Goal: Task Accomplishment & Management: Manage account settings

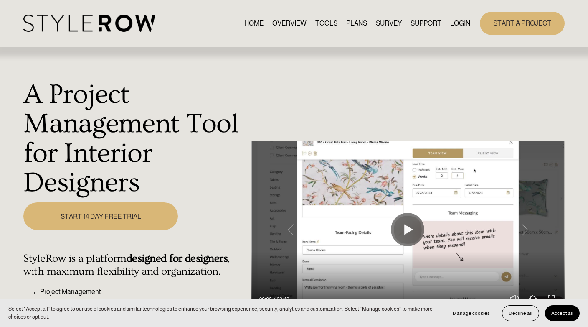
click at [460, 28] on link "LOGIN" at bounding box center [461, 23] width 20 height 11
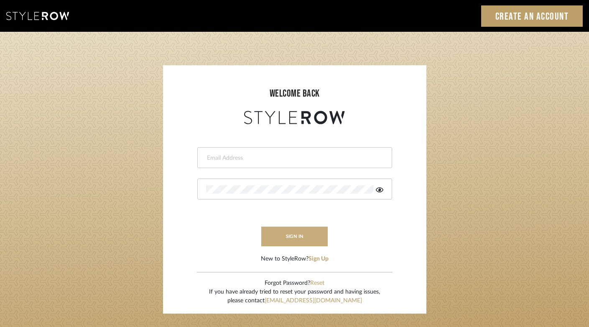
type input "felicia@onyxandoakinteriors.com"
click at [296, 236] on button "sign in" at bounding box center [294, 237] width 67 height 20
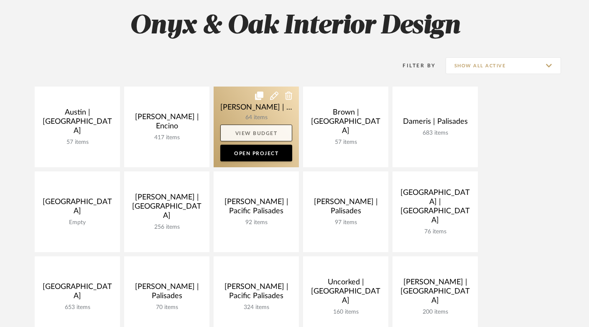
scroll to position [213, 0]
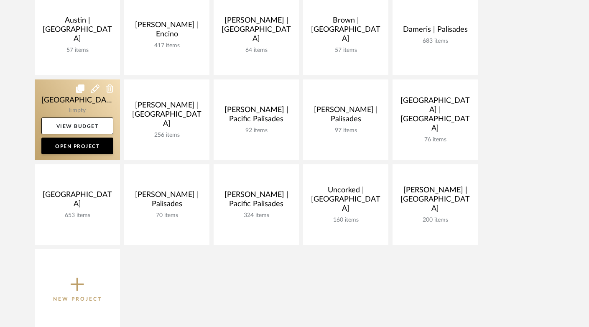
click at [84, 103] on link at bounding box center [77, 119] width 85 height 81
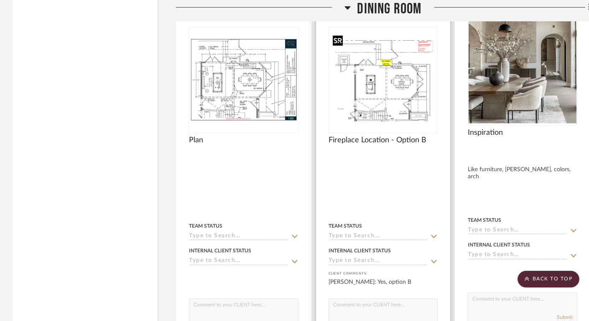
scroll to position [4271, 0]
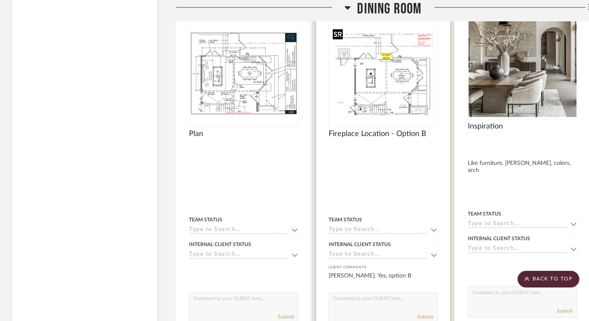
click at [394, 78] on img "0" at bounding box center [383, 73] width 108 height 83
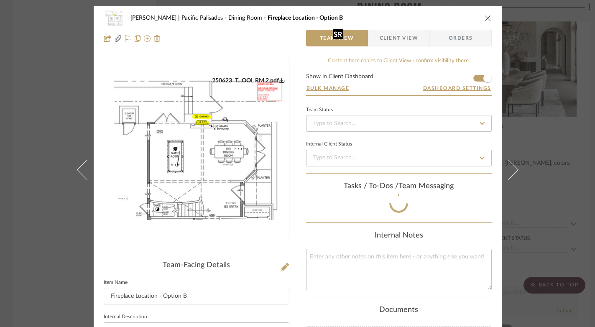
scroll to position [34, 0]
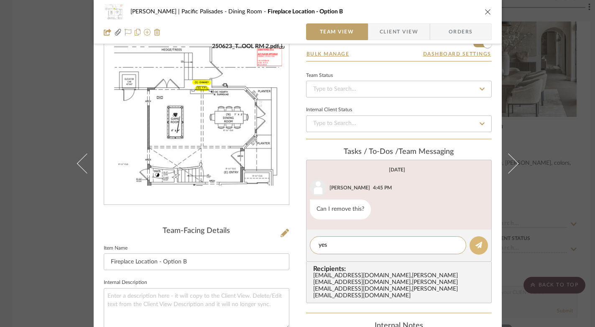
type textarea "yes"
click at [470, 248] on button at bounding box center [478, 245] width 18 height 18
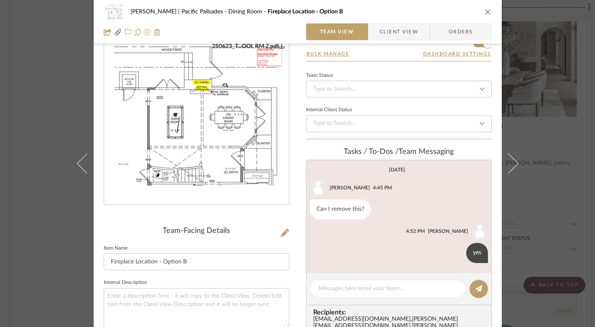
click at [484, 11] on icon "close" at bounding box center [487, 11] width 7 height 7
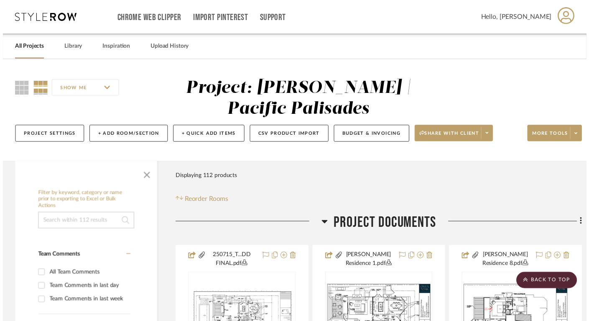
scroll to position [4271, 0]
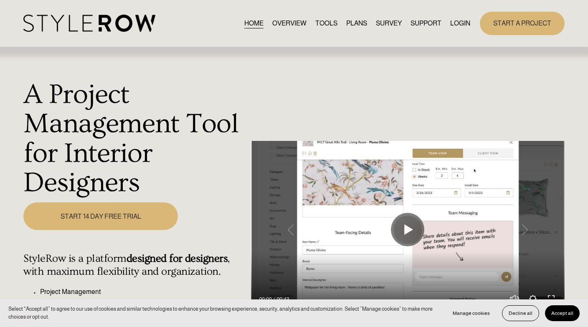
click at [451, 20] on link "LOGIN" at bounding box center [461, 23] width 20 height 11
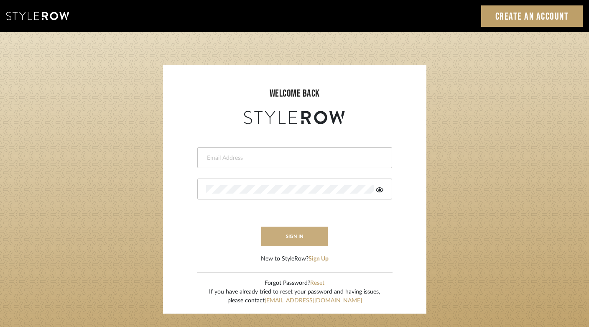
type input "[PERSON_NAME][EMAIL_ADDRESS][DOMAIN_NAME]"
click at [306, 231] on button "sign in" at bounding box center [294, 237] width 67 height 20
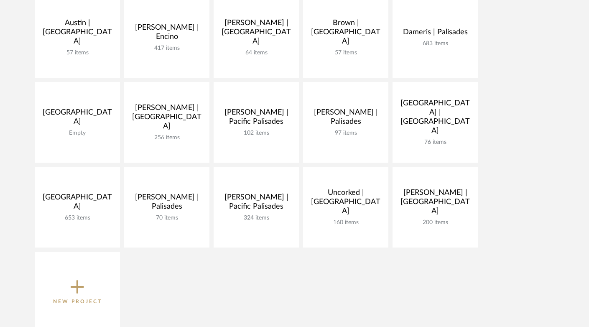
scroll to position [212, 0]
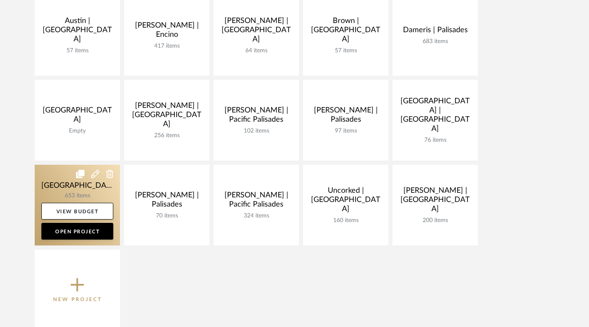
click at [55, 188] on link at bounding box center [77, 205] width 85 height 81
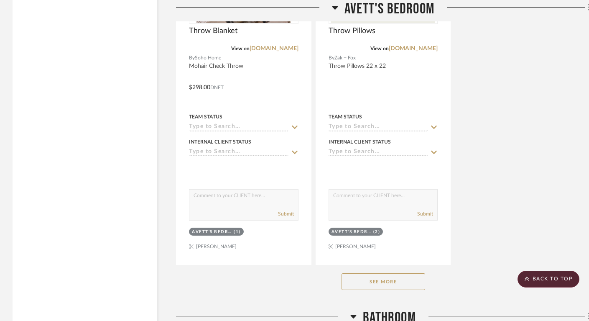
scroll to position [4011, 0]
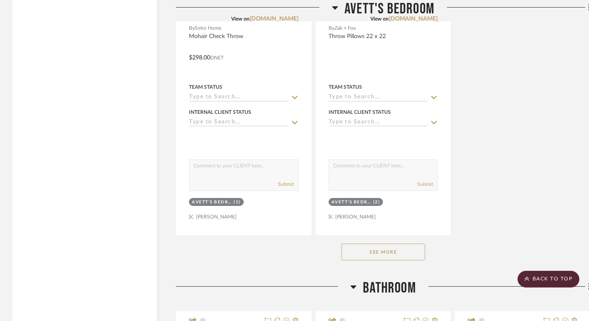
click at [391, 248] on button "See More" at bounding box center [383, 251] width 84 height 17
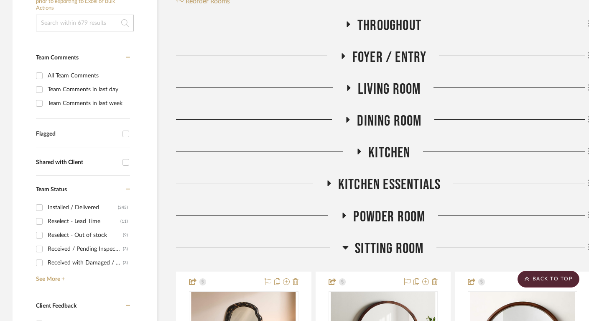
scroll to position [0, 0]
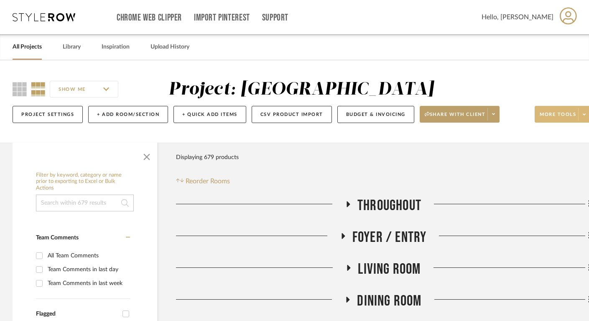
click at [561, 115] on span "More tools" at bounding box center [558, 117] width 36 height 13
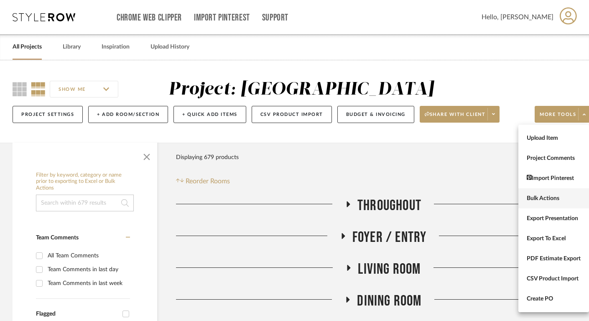
click at [553, 197] on span "Bulk Actions" at bounding box center [554, 198] width 54 height 7
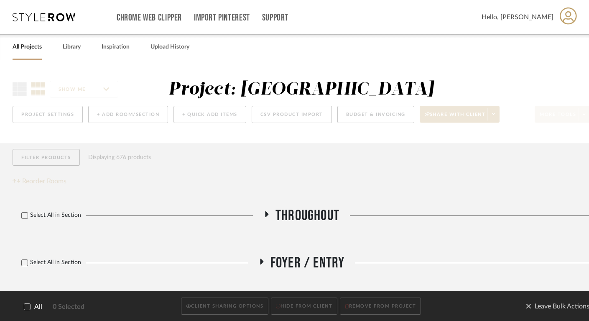
click at [25, 305] on icon at bounding box center [27, 306] width 6 height 6
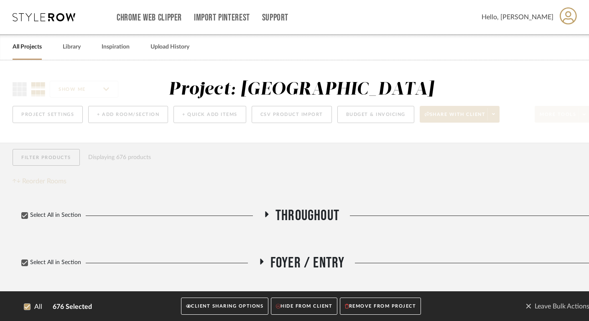
click at [245, 301] on button "CLIENT SHARING OPTIONS" at bounding box center [224, 306] width 87 height 17
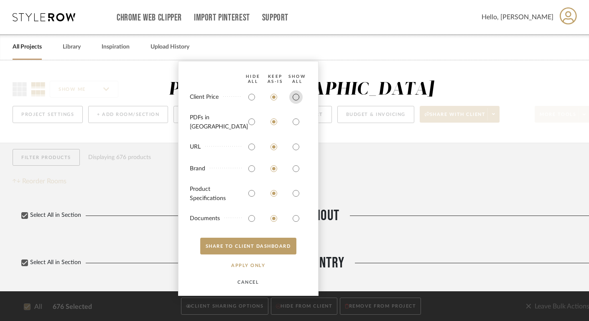
click at [295, 104] on input "radio" at bounding box center [295, 96] width 13 height 13
radio input "true"
click at [296, 124] on input "radio" at bounding box center [295, 121] width 13 height 13
radio input "true"
click at [262, 243] on button "SHARE TO CLIENT Dashboard" at bounding box center [248, 245] width 96 height 17
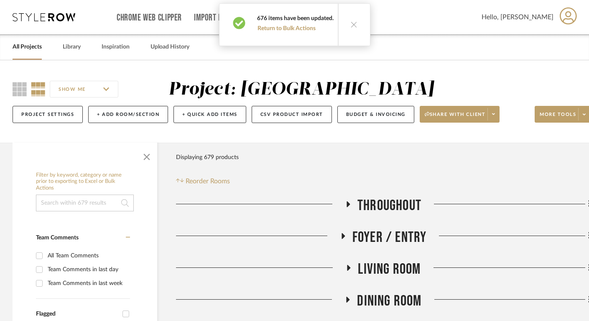
click at [351, 25] on icon at bounding box center [354, 24] width 7 height 7
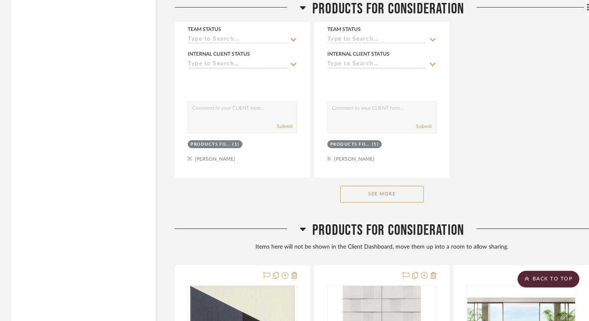
scroll to position [12205, 1]
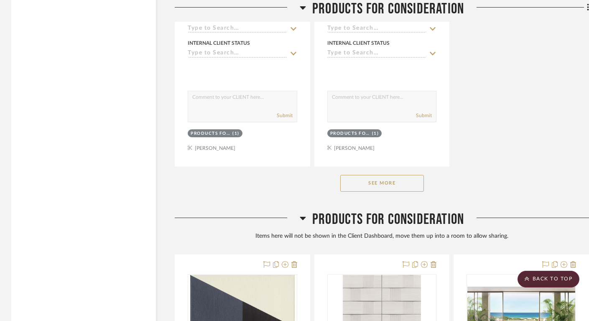
click at [387, 178] on button "See More" at bounding box center [382, 183] width 84 height 17
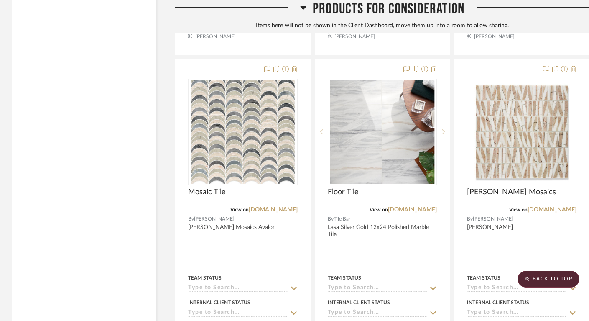
scroll to position [16770, 1]
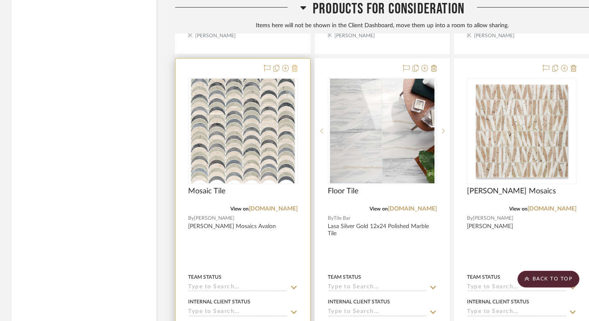
click at [297, 65] on icon at bounding box center [295, 68] width 6 height 7
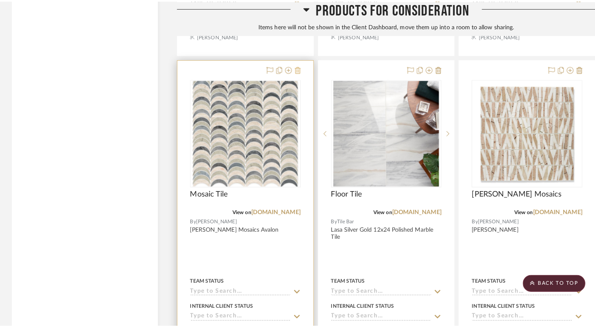
scroll to position [0, 0]
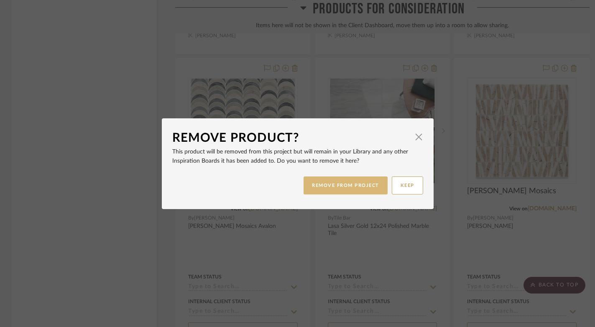
click at [349, 188] on button "REMOVE FROM PROJECT" at bounding box center [345, 185] width 84 height 18
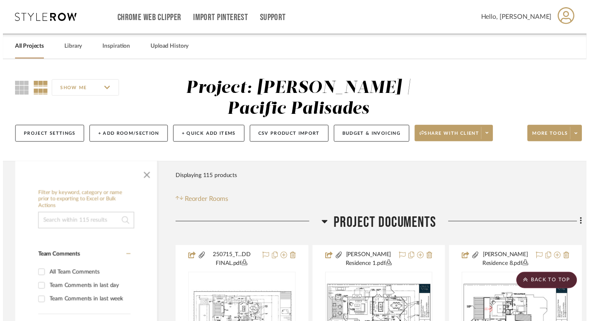
scroll to position [16770, 1]
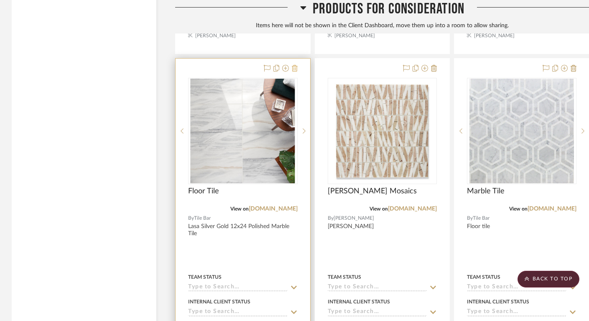
click at [295, 65] on icon at bounding box center [295, 68] width 6 height 7
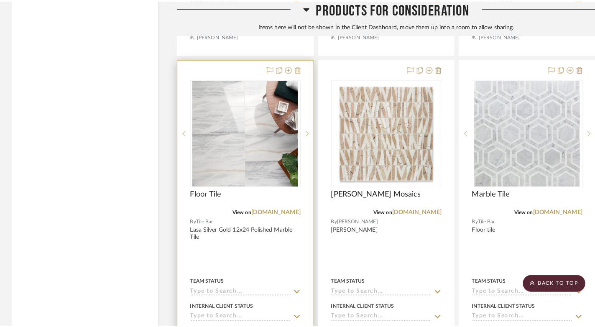
scroll to position [0, 0]
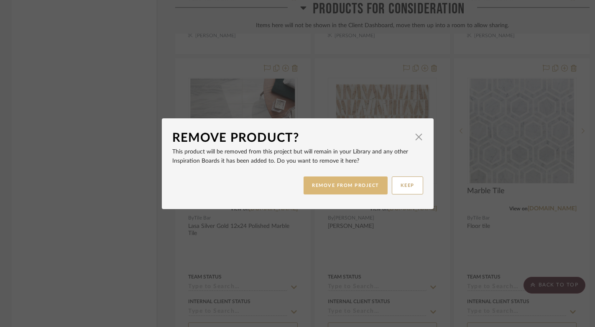
click at [336, 186] on button "REMOVE FROM PROJECT" at bounding box center [345, 185] width 84 height 18
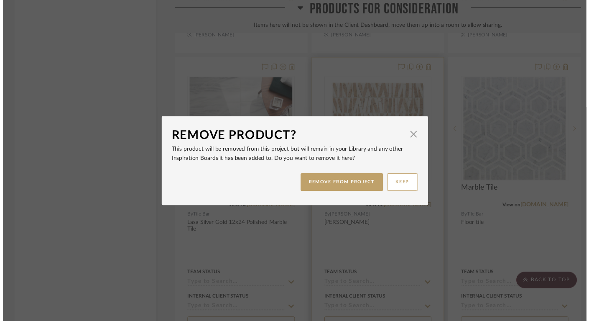
scroll to position [16770, 1]
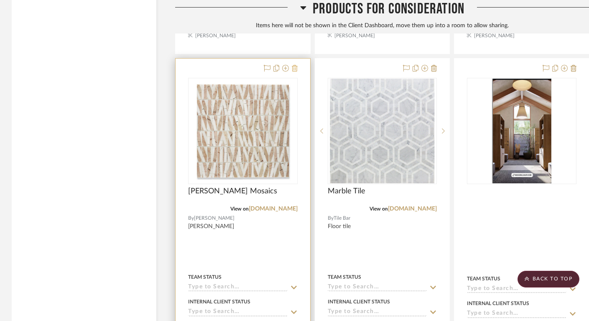
click at [294, 65] on icon at bounding box center [295, 68] width 6 height 7
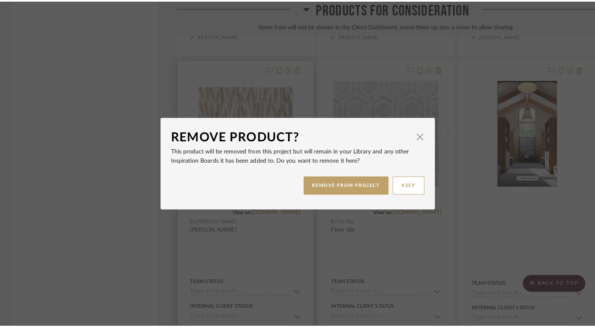
scroll to position [0, 0]
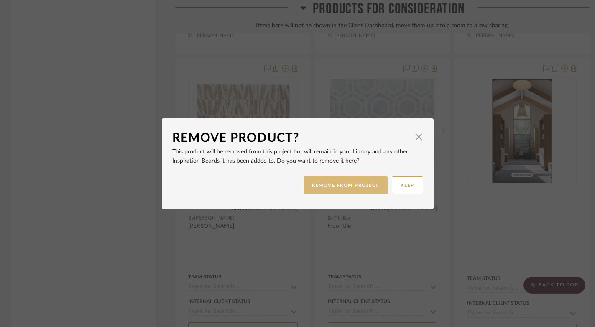
click at [346, 181] on button "REMOVE FROM PROJECT" at bounding box center [345, 185] width 84 height 18
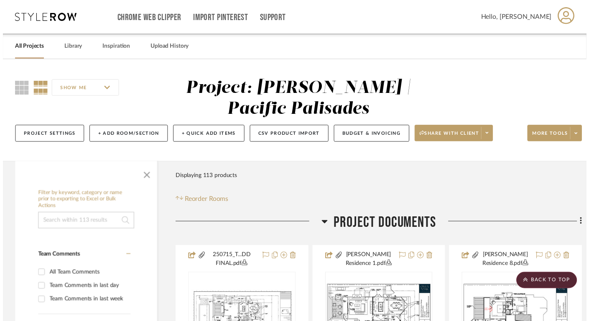
scroll to position [16770, 1]
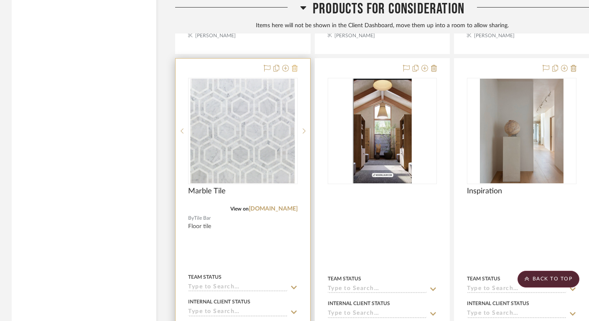
click at [296, 65] on icon at bounding box center [295, 68] width 6 height 7
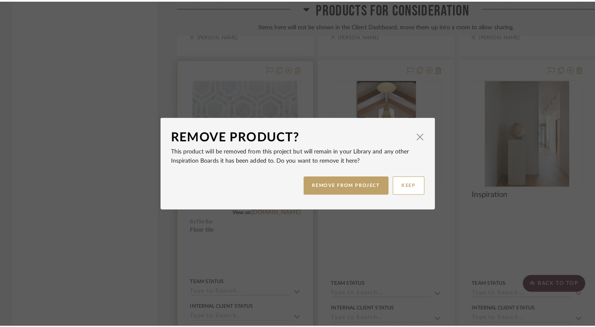
scroll to position [0, 0]
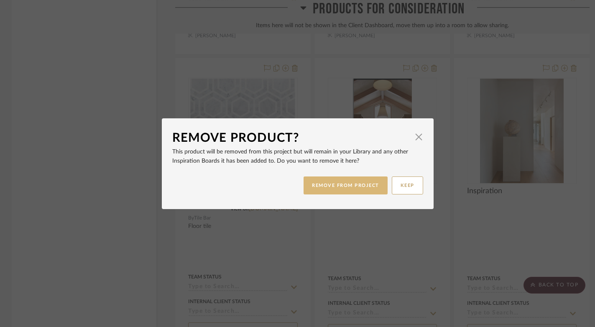
click at [352, 183] on button "REMOVE FROM PROJECT" at bounding box center [345, 185] width 84 height 18
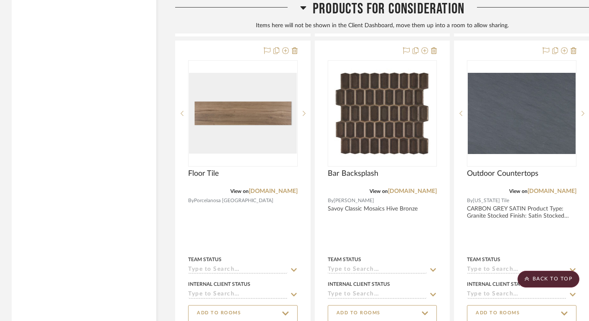
scroll to position [16406, 1]
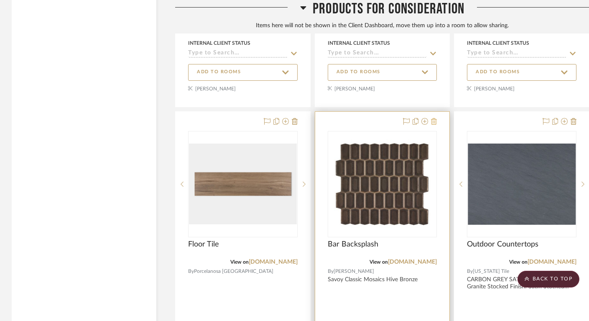
click at [433, 118] on icon at bounding box center [434, 121] width 6 height 7
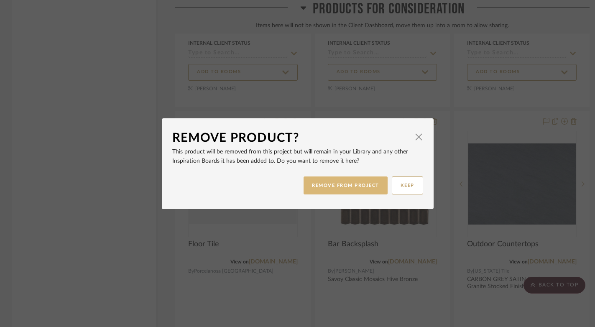
click at [367, 181] on button "REMOVE FROM PROJECT" at bounding box center [345, 185] width 84 height 18
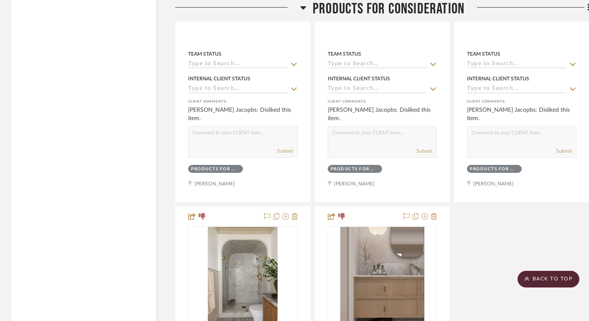
scroll to position [15329, 1]
